Goal: Task Accomplishment & Management: Complete application form

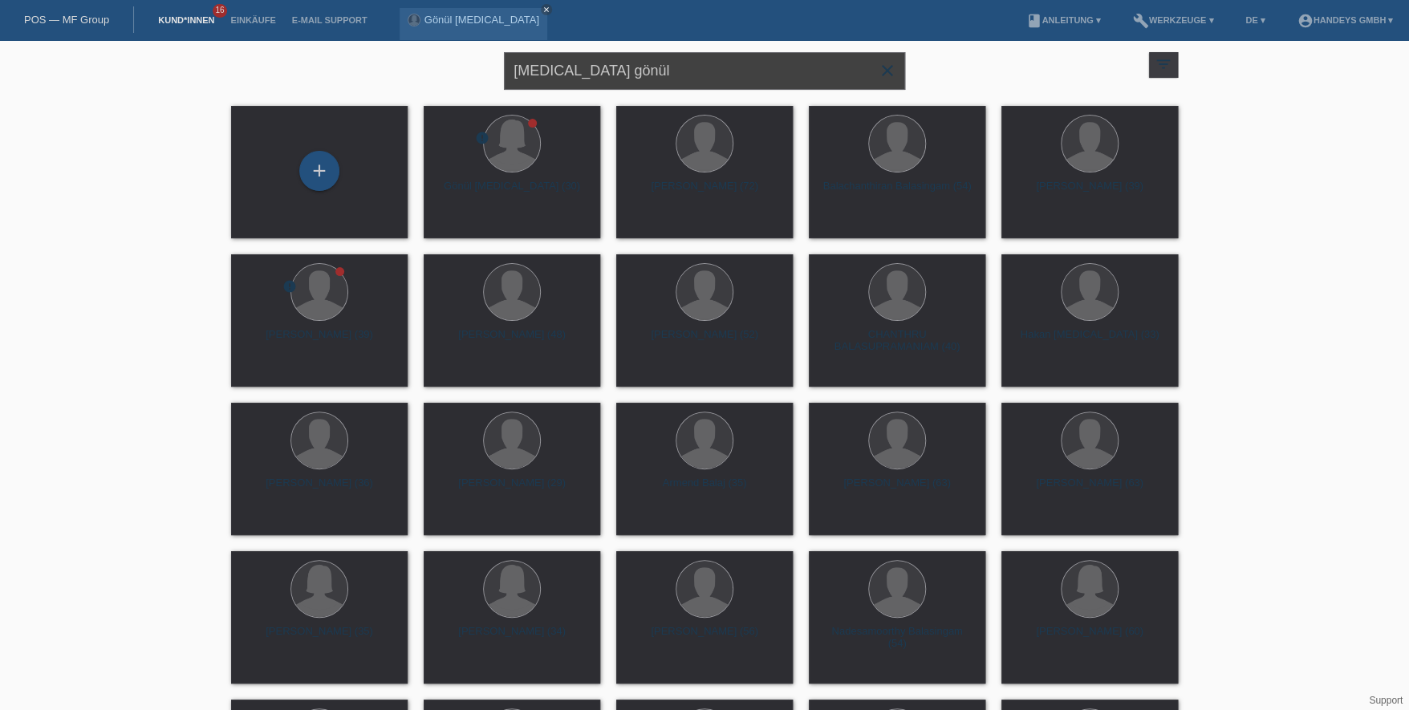
drag, startPoint x: 619, startPoint y: 84, endPoint x: 388, endPoint y: 59, distance: 232.6
click at [388, 59] on div "bal gönül close filter_list view_module Alle Kund*innen anzeigen star Markierte…" at bounding box center [704, 69] width 963 height 58
click at [591, 79] on input "text" at bounding box center [704, 71] width 401 height 38
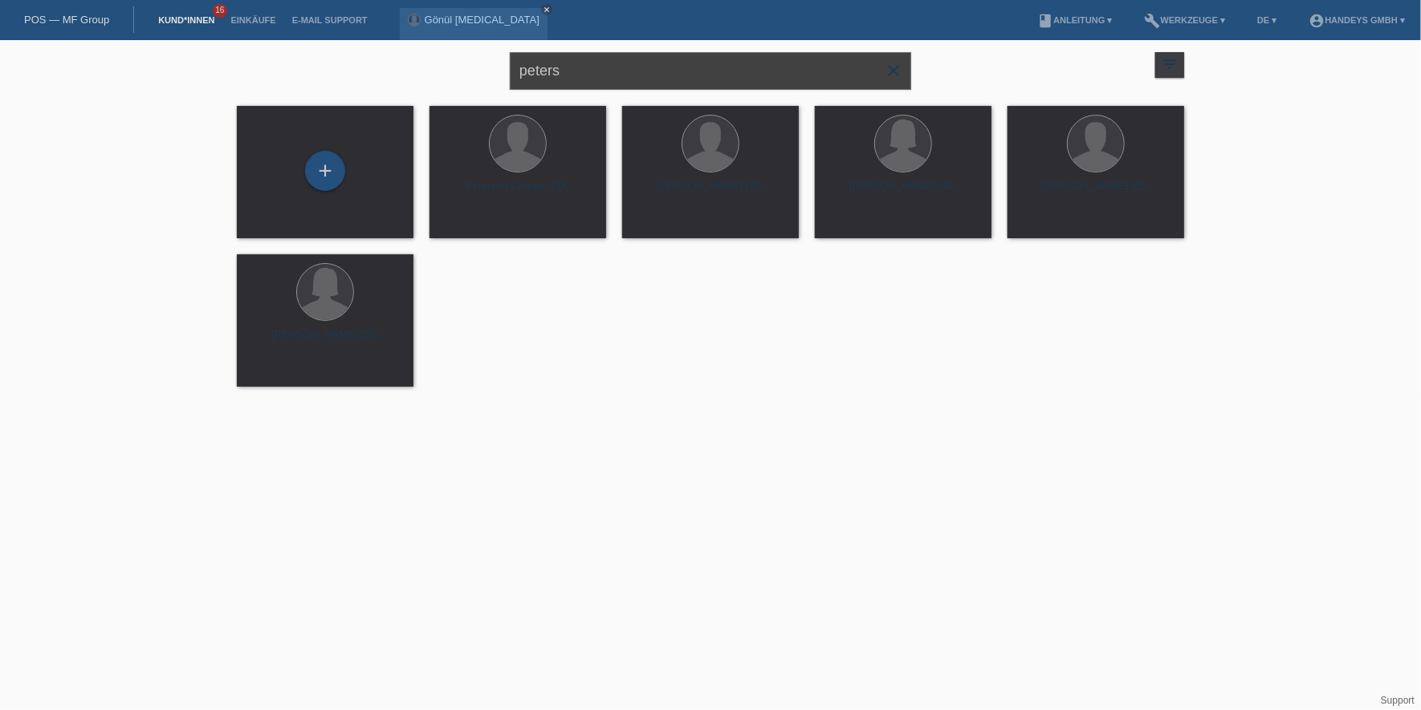
click at [607, 76] on input "peters" at bounding box center [710, 71] width 401 height 38
type input "peters annella"
click at [328, 170] on div "+" at bounding box center [325, 171] width 40 height 40
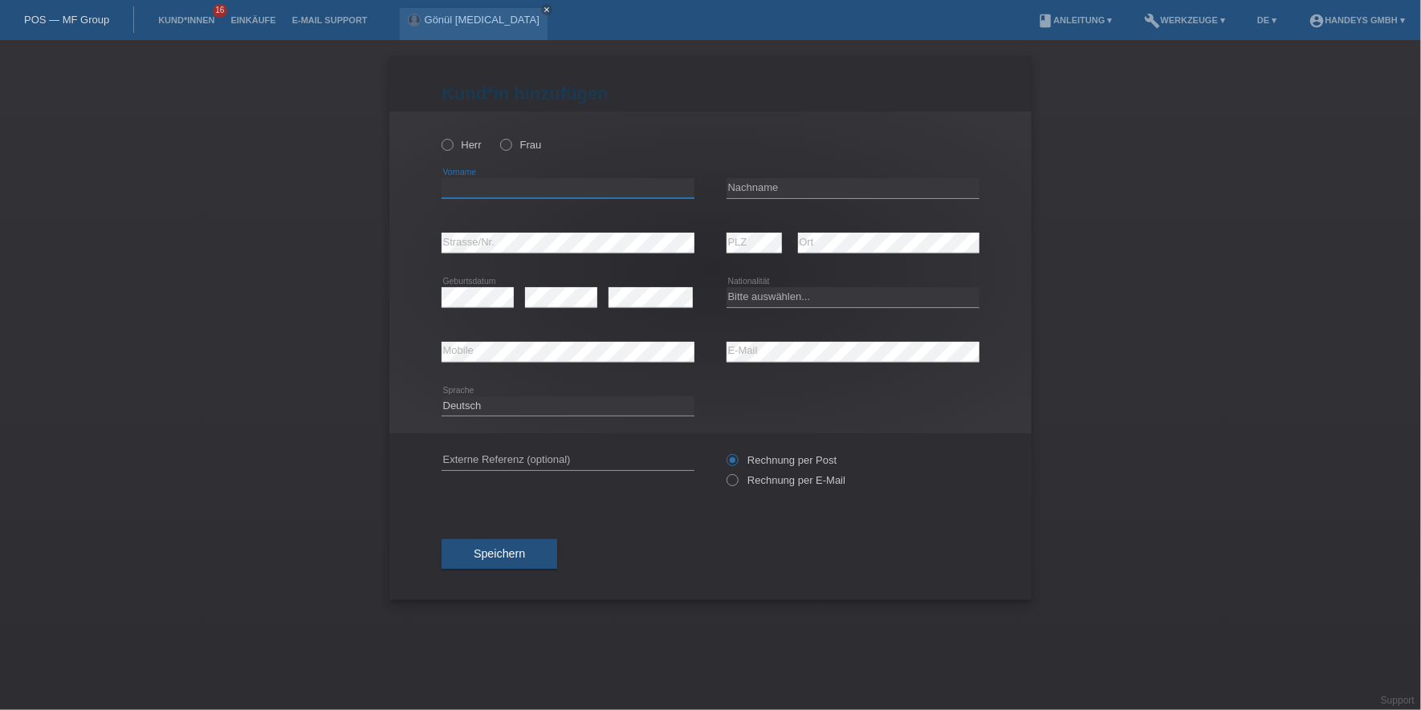
click at [568, 188] on input "text" at bounding box center [567, 188] width 253 height 20
type input "Annella"
type input "[PERSON_NAME]"
select select "CH"
click at [789, 336] on div "error E-Mail" at bounding box center [852, 352] width 253 height 55
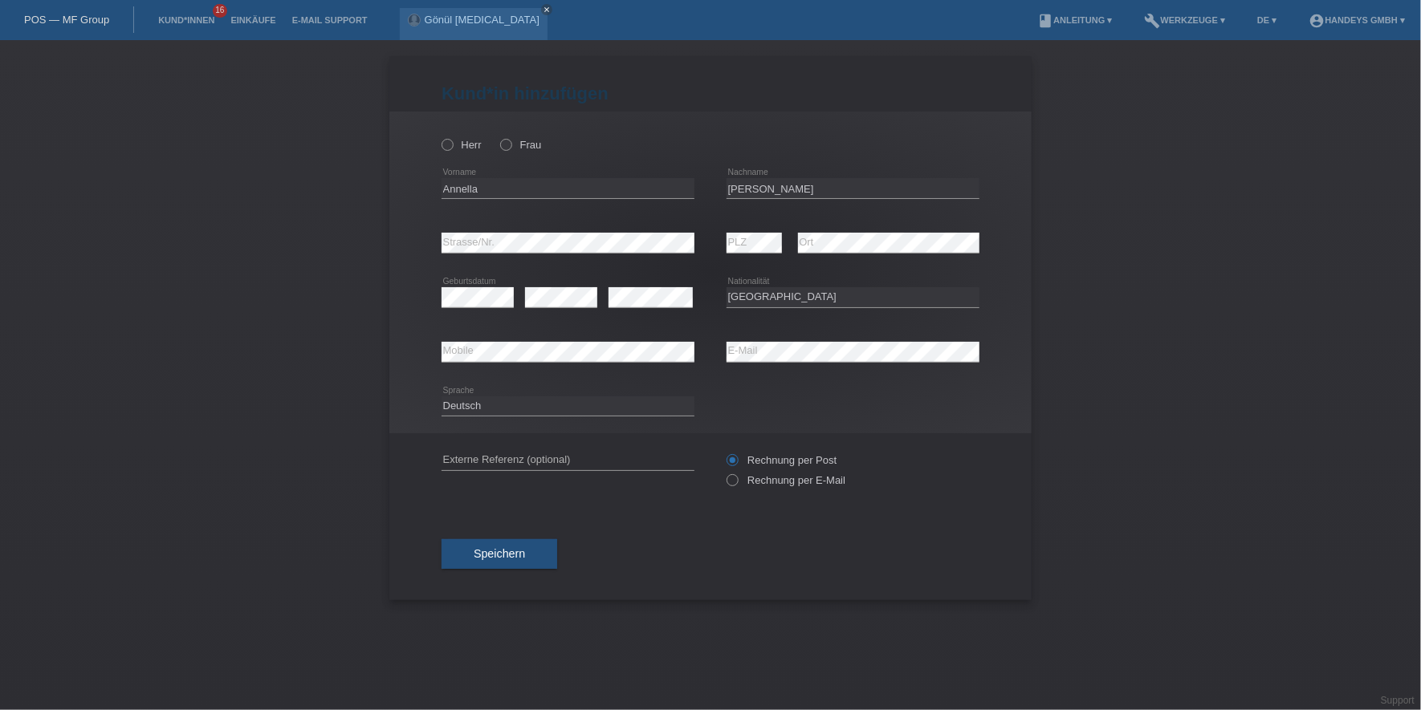
click at [498, 452] on div "error Externe Referenz (optional)" at bounding box center [567, 460] width 253 height 55
click at [497, 456] on input "text" at bounding box center [567, 460] width 253 height 20
type input "DERYA"
click at [392, 519] on div "Kund*in hinzufügen Kunde hinzufügen Kundin hinzufügen Herr Frau Annella error V…" at bounding box center [710, 328] width 642 height 544
click at [487, 543] on button "Speichern" at bounding box center [499, 554] width 116 height 30
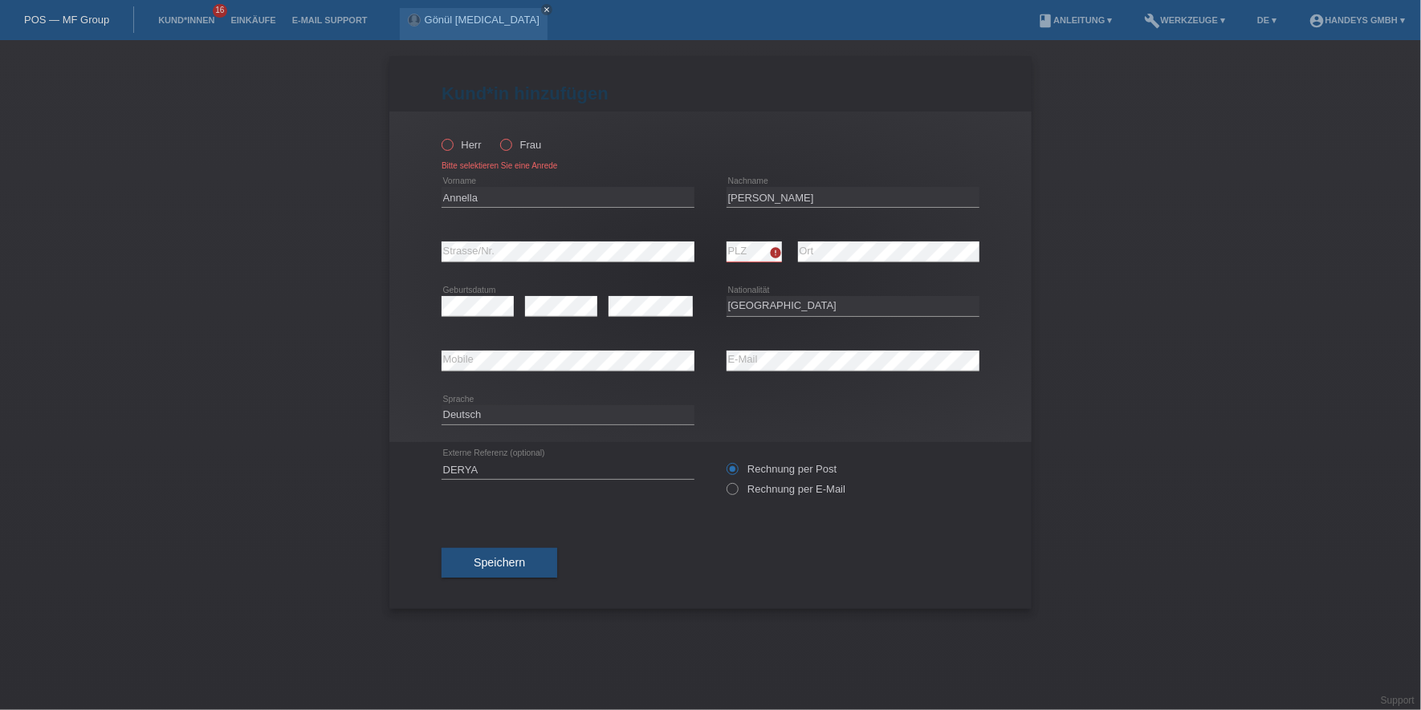
click at [498, 136] on icon at bounding box center [498, 136] width 0 height 0
click at [506, 140] on input "Frau" at bounding box center [505, 144] width 10 height 10
radio input "true"
click at [656, 246] on div "error Strasse/Nr. error PLZ error Ort" at bounding box center [710, 252] width 538 height 55
click at [889, 240] on div "error Ort" at bounding box center [888, 252] width 181 height 55
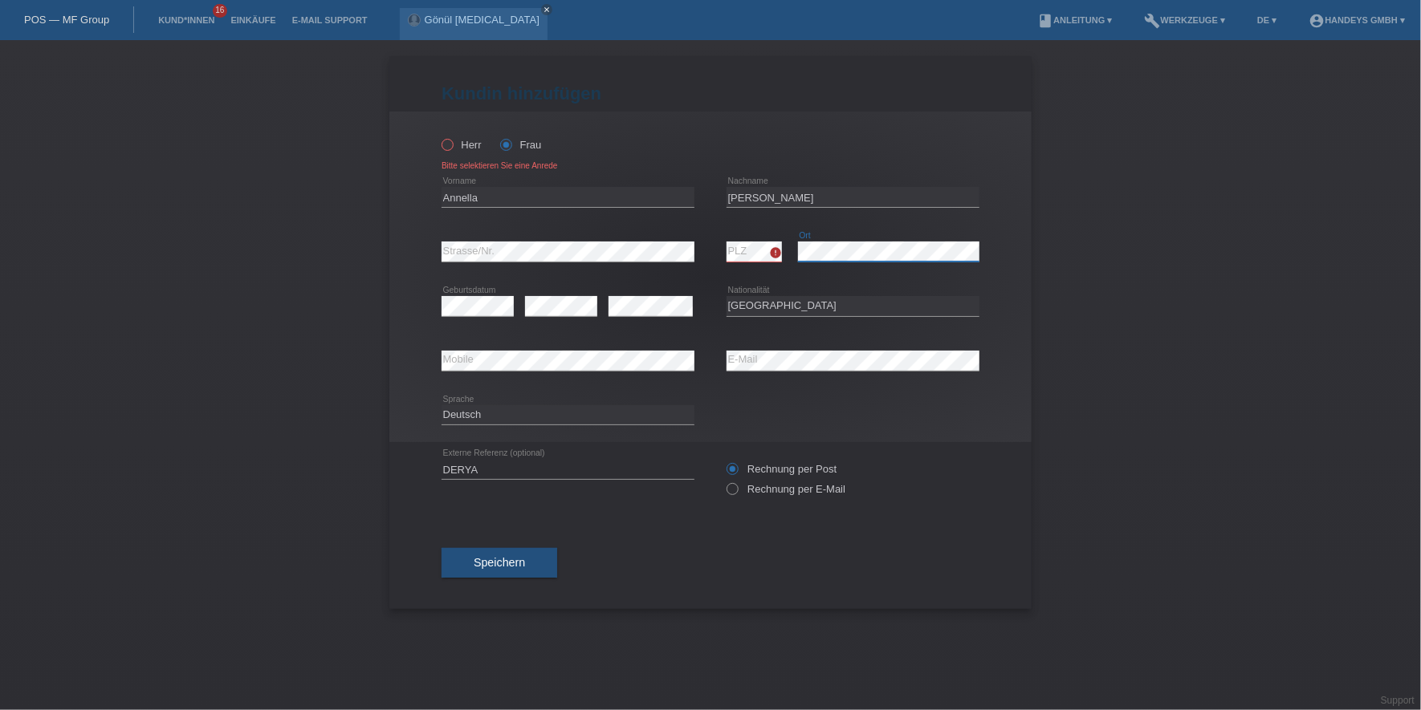
click at [759, 251] on div "error PLZ error Ort" at bounding box center [852, 252] width 253 height 55
click at [742, 485] on label "Rechnung per E-Mail" at bounding box center [785, 489] width 119 height 12
click at [737, 485] on input "Rechnung per E-Mail" at bounding box center [731, 493] width 10 height 20
radio input "true"
click at [499, 566] on span "Speichern" at bounding box center [499, 562] width 51 height 13
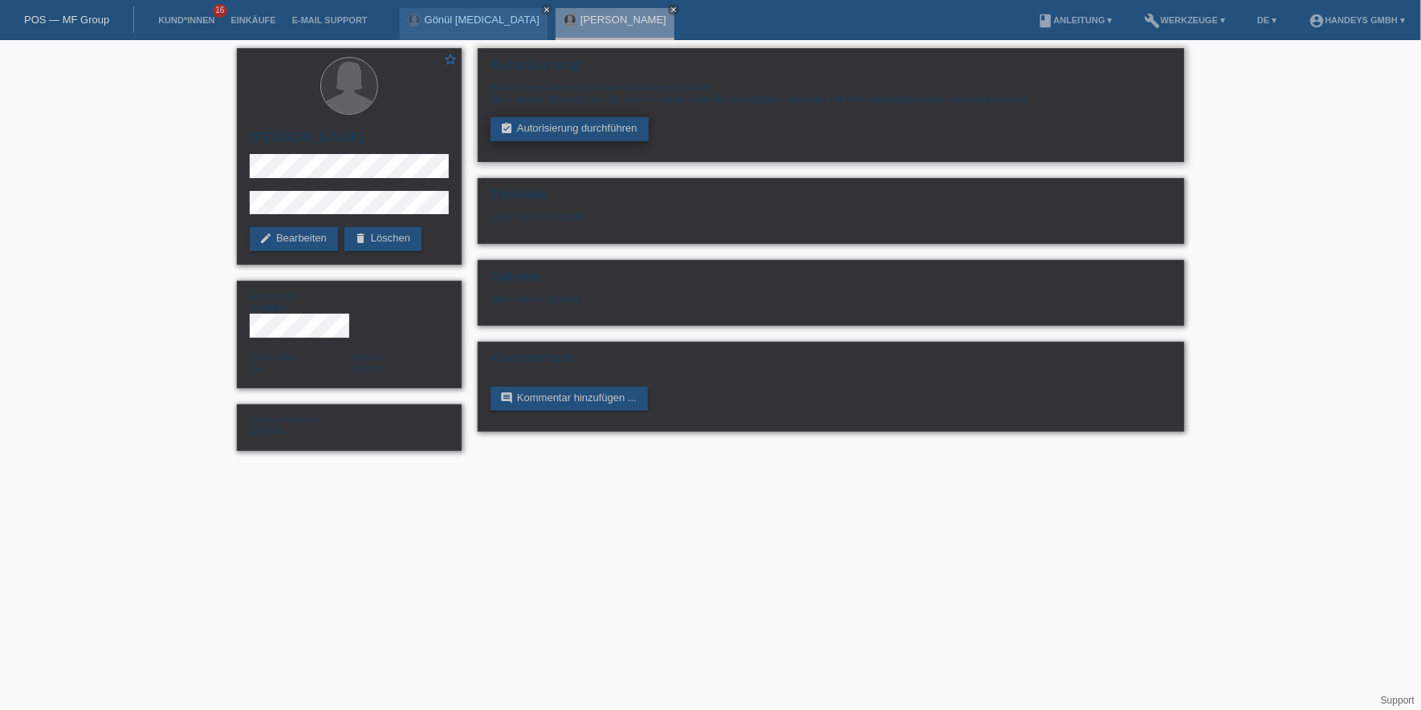
click at [588, 136] on link "assignment_turned_in Autorisierung durchführen" at bounding box center [569, 129] width 158 height 24
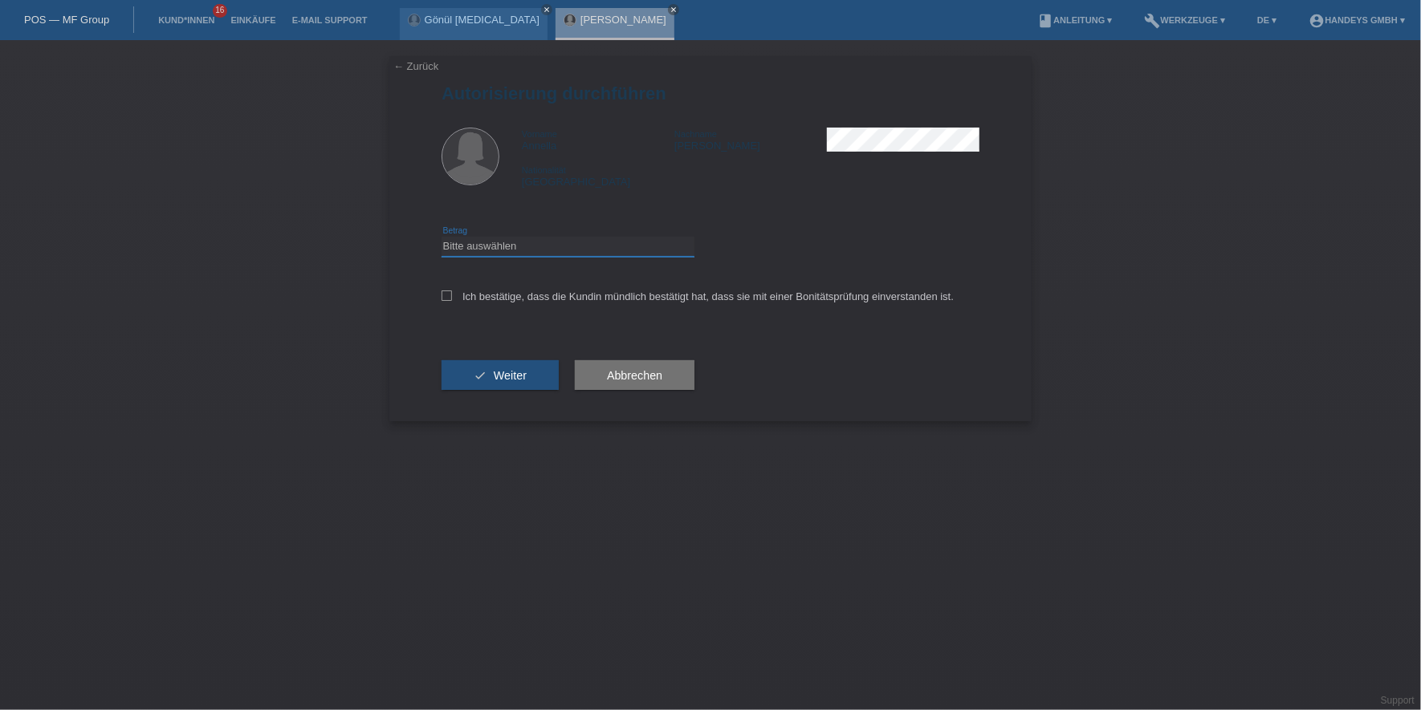
drag, startPoint x: 510, startPoint y: 246, endPoint x: 518, endPoint y: 255, distance: 12.5
click at [510, 246] on select "Bitte auswählen CHF 1.00 - CHF 499.00 CHF 500.00 - CHF 1'999.00 CHF 2'000.00 - …" at bounding box center [567, 246] width 253 height 19
select select "3"
click at [441, 237] on select "Bitte auswählen CHF 1.00 - CHF 499.00 CHF 500.00 - CHF 1'999.00 CHF 2'000.00 - …" at bounding box center [567, 246] width 253 height 19
click at [518, 305] on div "Ich bestätige, dass die Kundin mündlich bestätigt hat, dass sie mit einer Bonit…" at bounding box center [710, 301] width 538 height 55
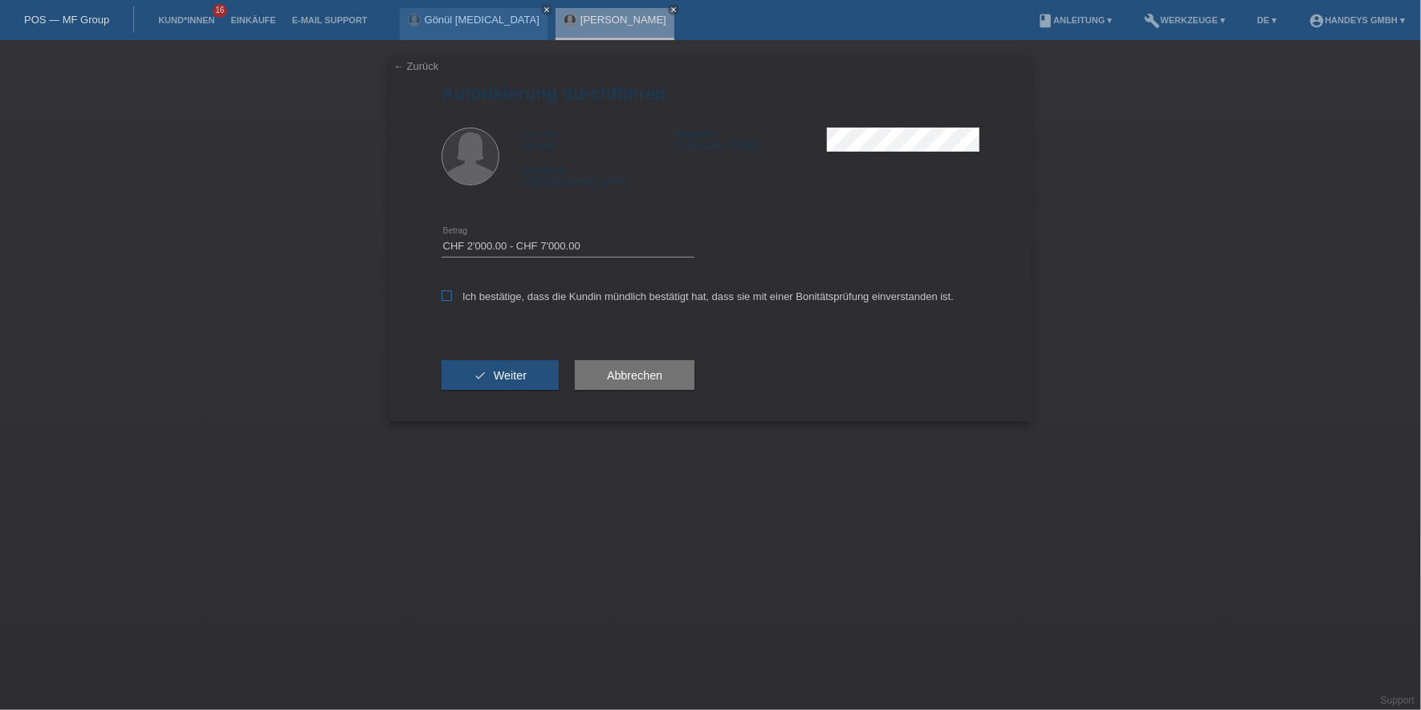
click at [529, 302] on label "Ich bestätige, dass die Kundin mündlich bestätigt hat, dass sie mit einer Bonit…" at bounding box center [697, 297] width 512 height 12
click at [452, 301] on input "Ich bestätige, dass die Kundin mündlich bestätigt hat, dass sie mit einer Bonit…" at bounding box center [446, 296] width 10 height 10
checkbox input "true"
click at [516, 371] on span "Weiter" at bounding box center [510, 375] width 33 height 13
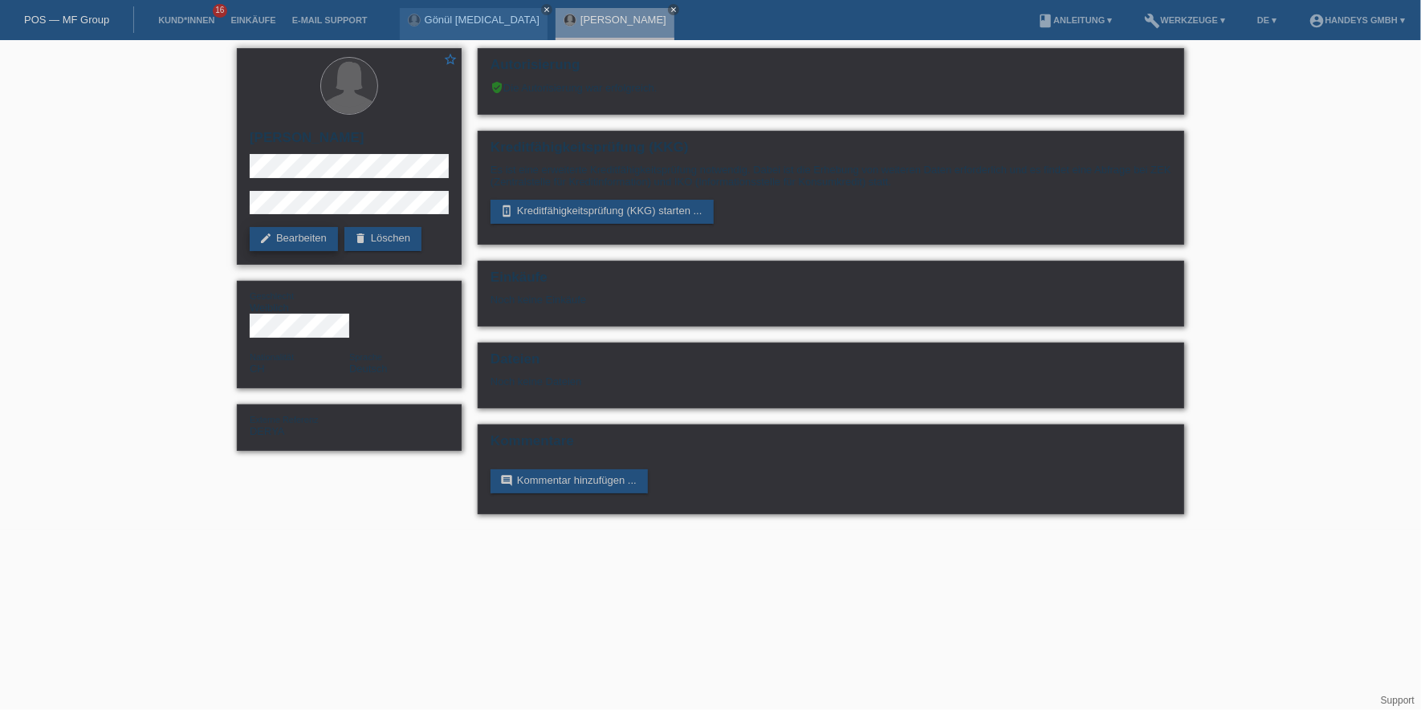
click at [283, 239] on link "edit Bearbeiten" at bounding box center [294, 239] width 88 height 24
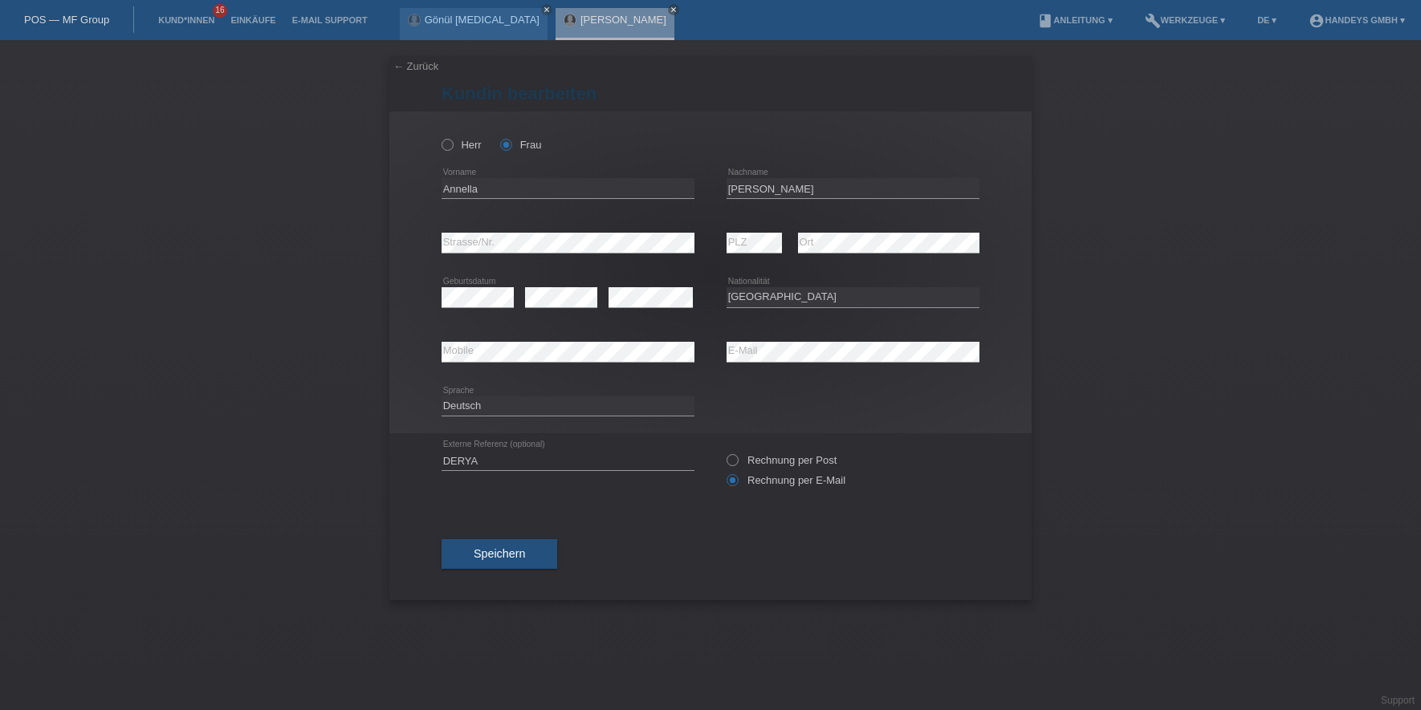
select select "CH"
click at [574, 258] on div "error Strasse/Nr." at bounding box center [567, 243] width 253 height 55
click at [524, 542] on button "Speichern" at bounding box center [499, 554] width 116 height 30
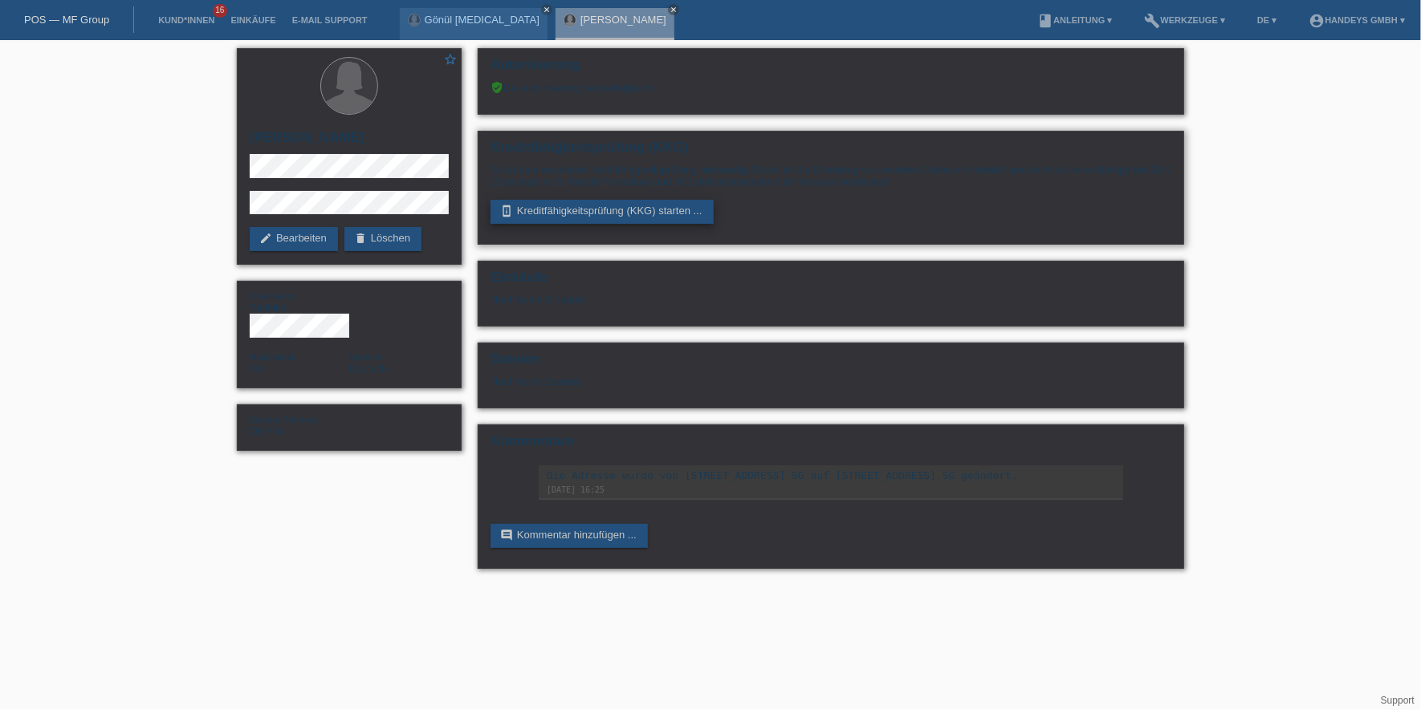
click at [596, 219] on link "perm_device_information Kreditfähigkeitsprüfung (KKG) starten ..." at bounding box center [601, 212] width 223 height 24
